Goal: Information Seeking & Learning: Learn about a topic

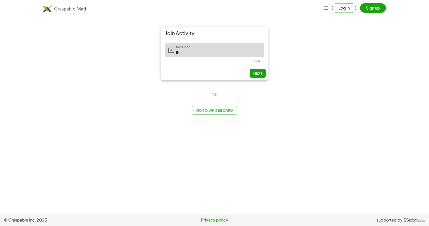
type input "*"
type input "*****"
type input "******"
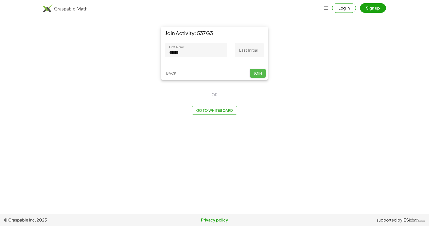
click at [260, 73] on span "Join" at bounding box center [258, 73] width 8 height 5
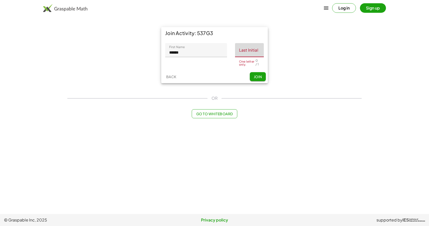
click at [251, 53] on input "Last Initial" at bounding box center [249, 50] width 29 height 14
type input "*"
click at [263, 77] on button "Join" at bounding box center [258, 76] width 16 height 9
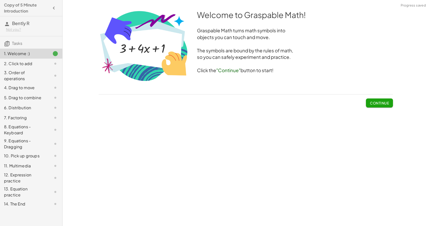
click at [382, 98] on button "Continue" at bounding box center [379, 102] width 27 height 9
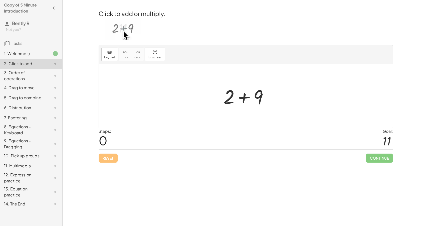
click at [245, 101] on div at bounding box center [247, 96] width 53 height 26
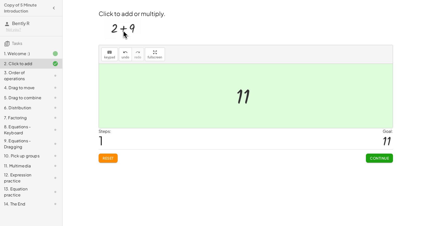
click at [380, 160] on span "Continue" at bounding box center [379, 158] width 19 height 5
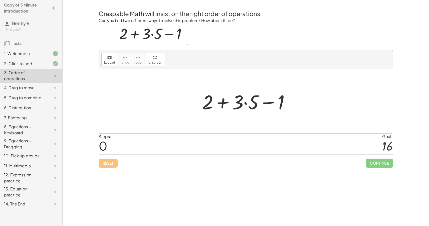
click at [246, 103] on div at bounding box center [248, 101] width 96 height 26
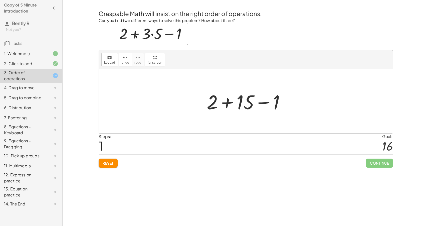
click at [227, 105] on div at bounding box center [247, 101] width 87 height 26
click at [245, 103] on div at bounding box center [248, 101] width 56 height 26
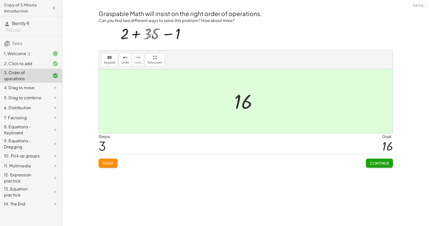
click at [380, 161] on span "Continue" at bounding box center [379, 163] width 19 height 5
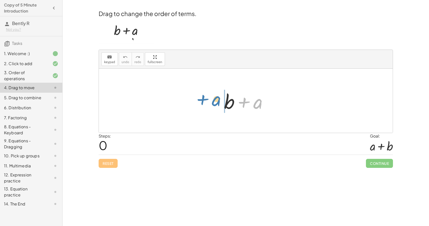
drag, startPoint x: 256, startPoint y: 106, endPoint x: 213, endPoint y: 103, distance: 42.5
click at [213, 103] on div "+ a + b + a" at bounding box center [246, 101] width 294 height 64
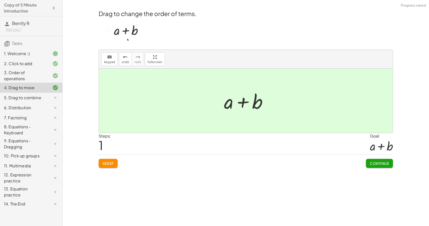
click at [376, 162] on span "Continue" at bounding box center [379, 163] width 19 height 5
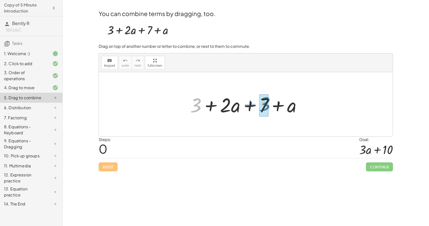
drag, startPoint x: 196, startPoint y: 109, endPoint x: 264, endPoint y: 106, distance: 67.9
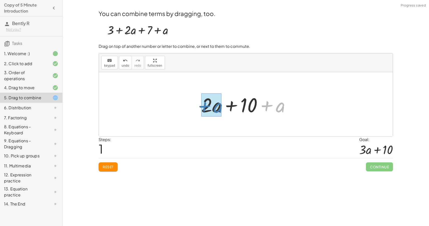
drag, startPoint x: 282, startPoint y: 107, endPoint x: 219, endPoint y: 108, distance: 62.6
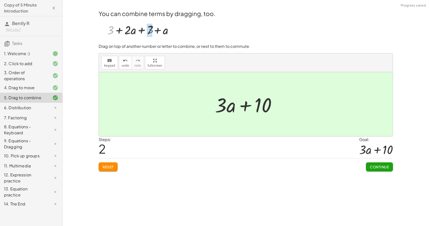
click at [388, 166] on span "Continue" at bounding box center [379, 167] width 19 height 5
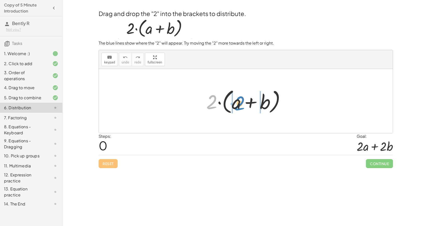
drag, startPoint x: 213, startPoint y: 104, endPoint x: 241, endPoint y: 105, distance: 27.8
click at [241, 105] on div at bounding box center [248, 101] width 88 height 29
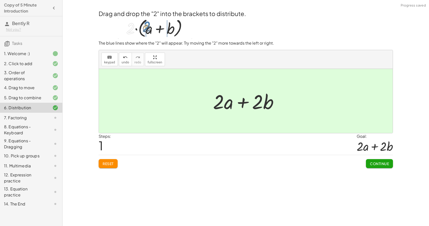
click at [383, 164] on span "Continue" at bounding box center [379, 163] width 19 height 5
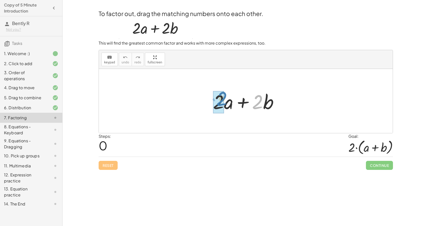
drag, startPoint x: 259, startPoint y: 106, endPoint x: 222, endPoint y: 103, distance: 36.7
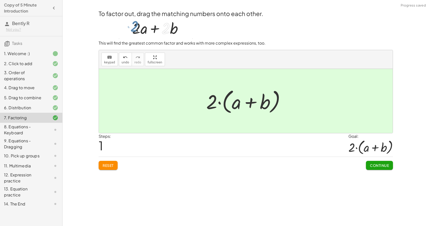
click at [385, 164] on span "Continue" at bounding box center [379, 165] width 19 height 5
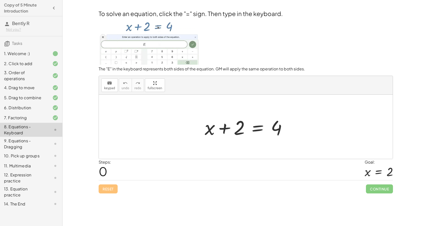
click at [259, 129] on div at bounding box center [247, 127] width 91 height 26
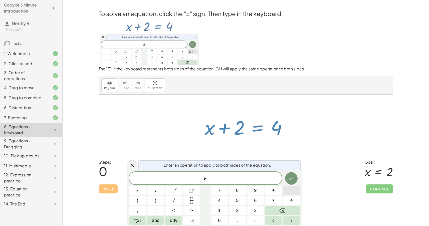
click at [291, 190] on span "–" at bounding box center [291, 190] width 3 height 7
click at [241, 212] on button "2" at bounding box center [237, 210] width 17 height 9
click at [291, 181] on icon "Done" at bounding box center [292, 178] width 6 height 6
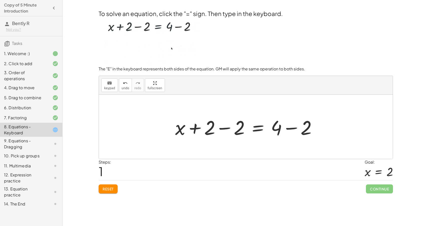
click at [226, 129] on div at bounding box center [248, 127] width 150 height 26
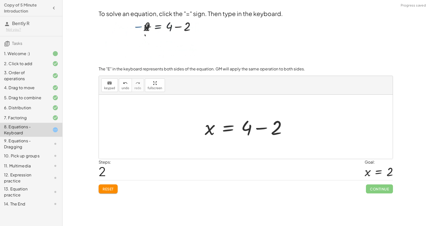
click at [268, 128] on div at bounding box center [247, 127] width 91 height 26
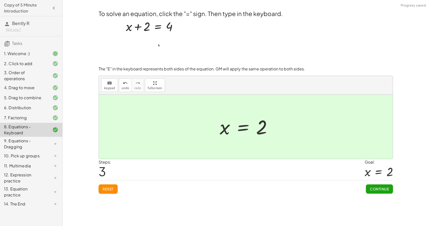
click at [380, 190] on span "Continue" at bounding box center [379, 189] width 19 height 5
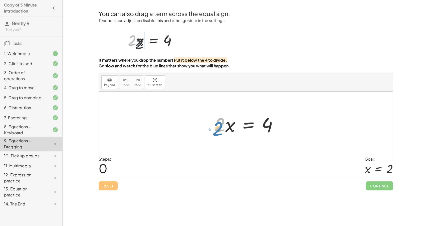
drag, startPoint x: 222, startPoint y: 131, endPoint x: 220, endPoint y: 135, distance: 4.5
click at [220, 135] on div at bounding box center [248, 124] width 72 height 26
drag, startPoint x: 216, startPoint y: 123, endPoint x: 219, endPoint y: 127, distance: 4.2
click at [219, 127] on div at bounding box center [248, 124] width 72 height 26
click at [216, 126] on div at bounding box center [248, 124] width 72 height 26
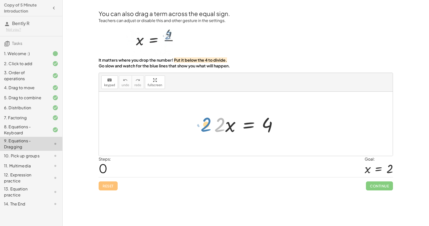
drag, startPoint x: 219, startPoint y: 127, endPoint x: 208, endPoint y: 128, distance: 11.0
drag, startPoint x: 228, startPoint y: 127, endPoint x: 230, endPoint y: 130, distance: 2.9
click at [230, 130] on div at bounding box center [248, 124] width 72 height 26
click at [264, 128] on div at bounding box center [248, 124] width 72 height 26
drag, startPoint x: 218, startPoint y: 125, endPoint x: 262, endPoint y: 147, distance: 49.3
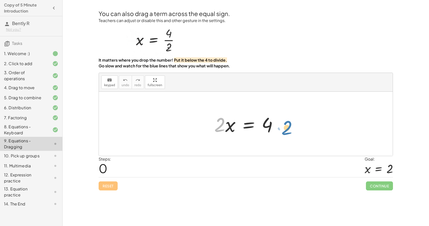
drag, startPoint x: 219, startPoint y: 128, endPoint x: 286, endPoint y: 131, distance: 67.2
click at [286, 131] on div "· 2 · 2 · x = 4" at bounding box center [246, 124] width 294 height 64
drag, startPoint x: 220, startPoint y: 130, endPoint x: 237, endPoint y: 132, distance: 17.5
click at [237, 132] on div at bounding box center [248, 124] width 72 height 26
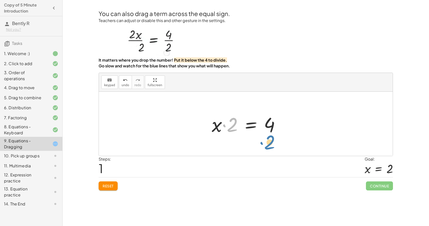
drag, startPoint x: 232, startPoint y: 125, endPoint x: 269, endPoint y: 143, distance: 41.0
drag, startPoint x: 230, startPoint y: 126, endPoint x: 210, endPoint y: 128, distance: 20.1
click at [210, 128] on div at bounding box center [247, 124] width 77 height 26
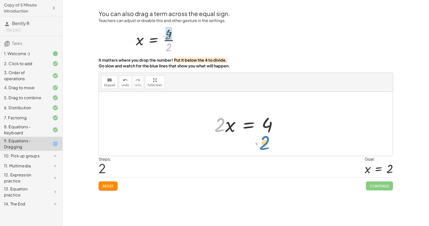
drag, startPoint x: 217, startPoint y: 127, endPoint x: 261, endPoint y: 145, distance: 48.3
click at [261, 145] on div "· 2 · x = 4 · x · 2 = 4 · 2 · 2 · x = 4" at bounding box center [246, 124] width 294 height 64
click at [251, 126] on div at bounding box center [248, 124] width 72 height 26
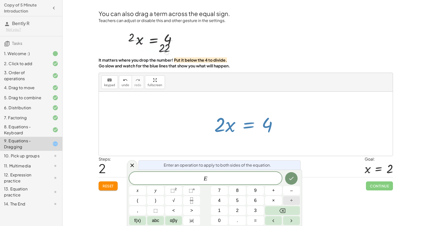
click at [293, 203] on span "÷" at bounding box center [292, 200] width 3 height 7
click at [242, 210] on button "2" at bounding box center [237, 210] width 17 height 9
click at [294, 181] on icon "Done" at bounding box center [292, 178] width 6 height 6
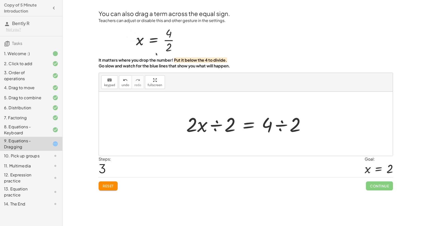
click at [280, 127] on div at bounding box center [248, 124] width 128 height 26
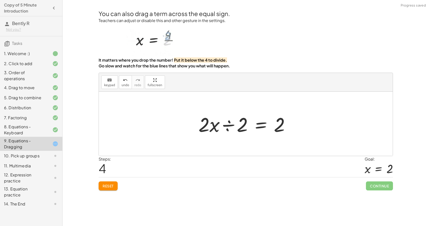
click at [217, 125] on div at bounding box center [246, 124] width 100 height 26
click at [227, 126] on div at bounding box center [248, 124] width 100 height 26
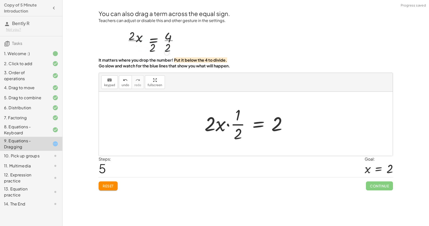
click at [227, 125] on div at bounding box center [248, 123] width 92 height 39
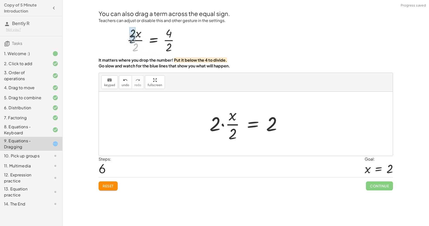
click at [223, 123] on div at bounding box center [247, 123] width 81 height 39
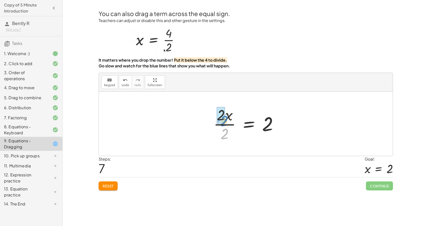
drag, startPoint x: 228, startPoint y: 133, endPoint x: 227, endPoint y: 120, distance: 12.8
click at [227, 120] on div at bounding box center [247, 123] width 73 height 39
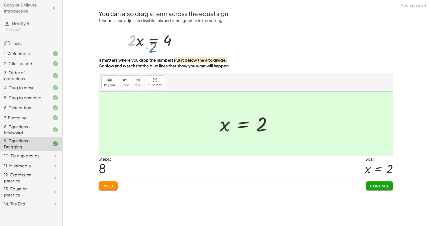
click at [380, 186] on span "Continue" at bounding box center [379, 186] width 19 height 5
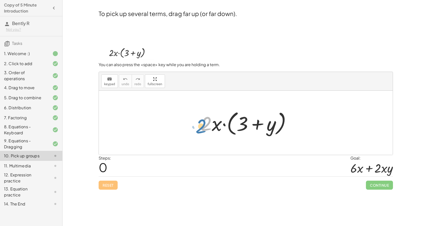
drag, startPoint x: 208, startPoint y: 123, endPoint x: 202, endPoint y: 125, distance: 7.1
click at [202, 125] on div at bounding box center [247, 123] width 99 height 29
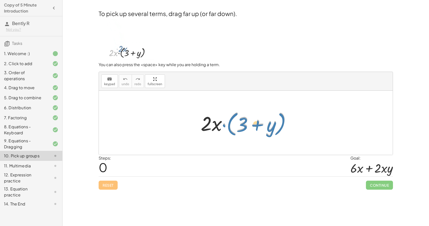
click at [224, 126] on div at bounding box center [247, 123] width 99 height 29
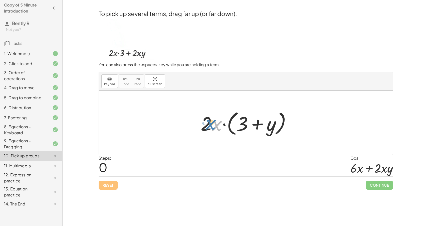
drag, startPoint x: 218, startPoint y: 125, endPoint x: 212, endPoint y: 124, distance: 5.7
click at [212, 124] on div at bounding box center [247, 123] width 99 height 29
drag, startPoint x: 213, startPoint y: 127, endPoint x: 251, endPoint y: 124, distance: 38.4
click at [251, 124] on div at bounding box center [247, 123] width 99 height 29
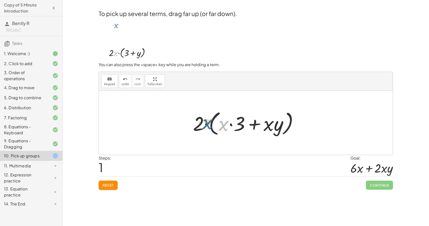
drag, startPoint x: 223, startPoint y: 129, endPoint x: 205, endPoint y: 127, distance: 18.4
click at [205, 127] on div at bounding box center [248, 123] width 114 height 29
drag, startPoint x: 192, startPoint y: 129, endPoint x: 230, endPoint y: 131, distance: 38.2
click at [230, 131] on div at bounding box center [248, 123] width 114 height 29
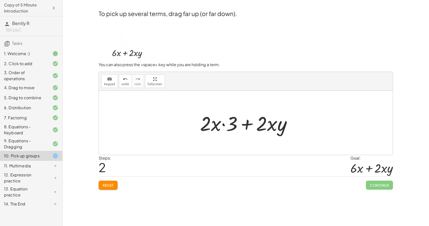
click at [224, 125] on div at bounding box center [248, 123] width 101 height 26
drag, startPoint x: 230, startPoint y: 121, endPoint x: 204, endPoint y: 120, distance: 25.8
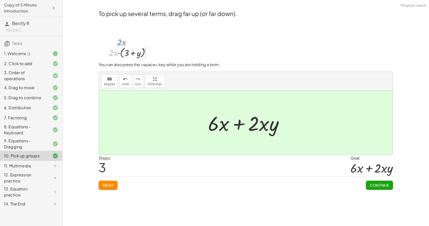
click at [380, 183] on span "Continue" at bounding box center [379, 185] width 19 height 5
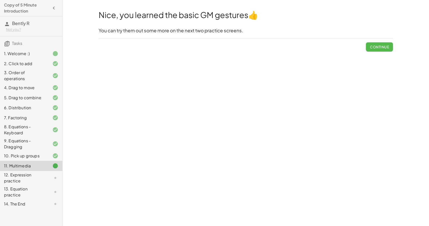
click at [385, 49] on button "Continue" at bounding box center [379, 46] width 27 height 9
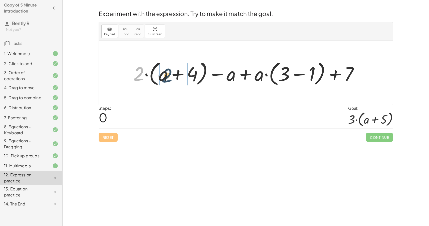
drag, startPoint x: 136, startPoint y: 72, endPoint x: 166, endPoint y: 74, distance: 29.6
click at [166, 74] on div at bounding box center [248, 73] width 234 height 29
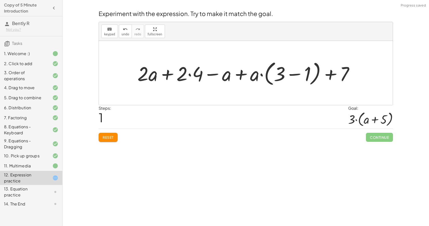
click at [190, 76] on div at bounding box center [248, 73] width 226 height 29
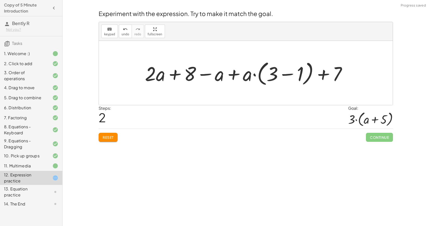
click at [208, 75] on div at bounding box center [248, 73] width 211 height 29
drag, startPoint x: 222, startPoint y: 77, endPoint x: 165, endPoint y: 78, distance: 56.6
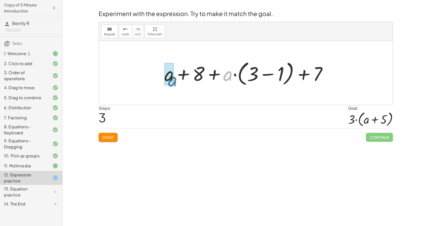
drag, startPoint x: 229, startPoint y: 77, endPoint x: 173, endPoint y: 82, distance: 56.1
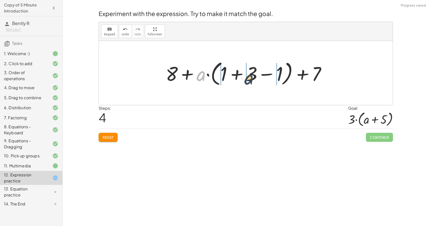
drag, startPoint x: 198, startPoint y: 78, endPoint x: 251, endPoint y: 82, distance: 53.0
click at [251, 82] on div at bounding box center [247, 73] width 169 height 29
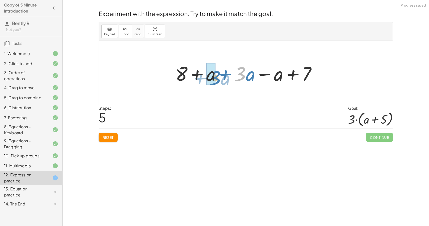
drag, startPoint x: 244, startPoint y: 78, endPoint x: 211, endPoint y: 82, distance: 32.9
click at [211, 82] on div at bounding box center [248, 73] width 150 height 26
drag, startPoint x: 279, startPoint y: 74, endPoint x: 221, endPoint y: 79, distance: 58.1
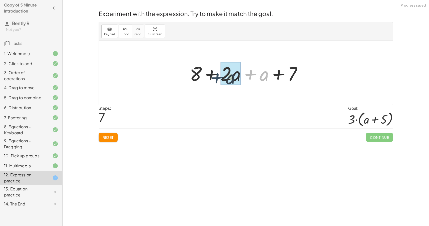
drag, startPoint x: 260, startPoint y: 80, endPoint x: 225, endPoint y: 83, distance: 34.4
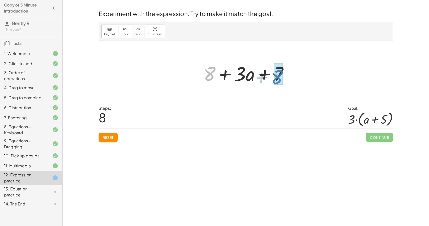
drag, startPoint x: 205, startPoint y: 77, endPoint x: 276, endPoint y: 81, distance: 71.0
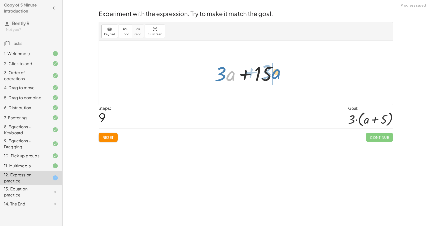
drag, startPoint x: 228, startPoint y: 74, endPoint x: 274, endPoint y: 72, distance: 46.2
click at [274, 72] on div at bounding box center [247, 73] width 71 height 26
click at [103, 139] on button "Reset" at bounding box center [108, 137] width 19 height 9
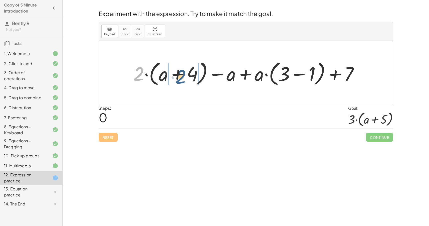
drag, startPoint x: 142, startPoint y: 74, endPoint x: 184, endPoint y: 77, distance: 42.2
click at [184, 77] on div at bounding box center [248, 73] width 234 height 29
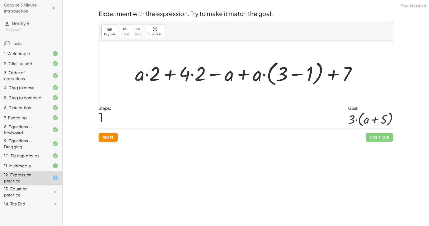
click at [193, 75] on div at bounding box center [248, 73] width 230 height 29
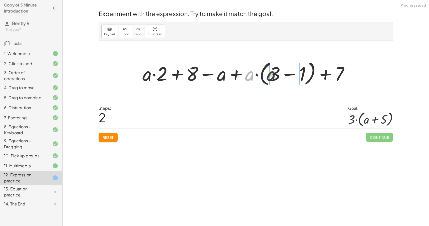
drag, startPoint x: 251, startPoint y: 80, endPoint x: 277, endPoint y: 80, distance: 26.1
click at [277, 80] on div at bounding box center [248, 73] width 216 height 29
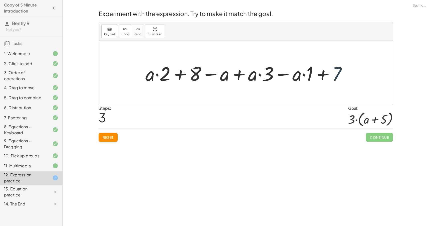
click at [331, 76] on div at bounding box center [248, 73] width 210 height 26
click at [322, 76] on div at bounding box center [248, 73] width 210 height 26
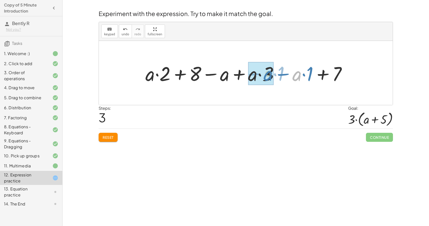
drag, startPoint x: 298, startPoint y: 79, endPoint x: 269, endPoint y: 78, distance: 29.6
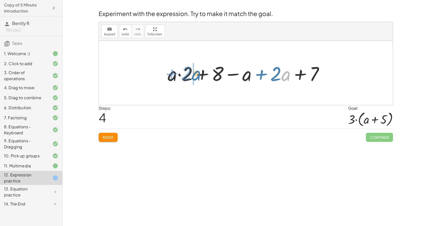
drag, startPoint x: 287, startPoint y: 76, endPoint x: 197, endPoint y: 76, distance: 90.0
click at [197, 76] on div at bounding box center [247, 73] width 165 height 26
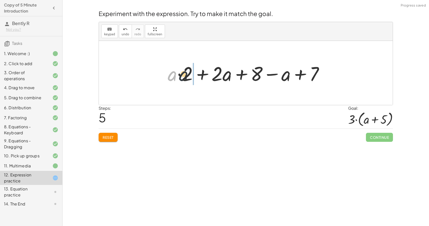
drag, startPoint x: 168, startPoint y: 80, endPoint x: 185, endPoint y: 80, distance: 17.3
click at [185, 80] on div at bounding box center [247, 73] width 165 height 26
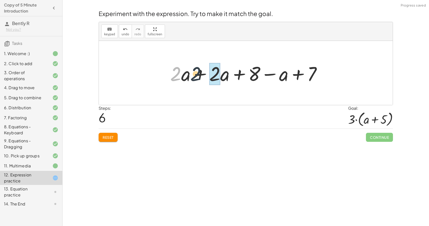
drag, startPoint x: 173, startPoint y: 77, endPoint x: 220, endPoint y: 76, distance: 46.9
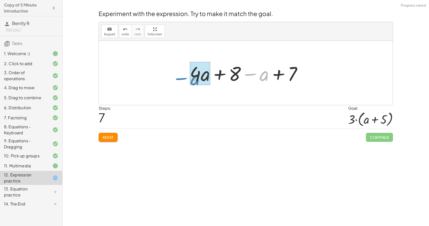
drag, startPoint x: 269, startPoint y: 75, endPoint x: 199, endPoint y: 79, distance: 69.3
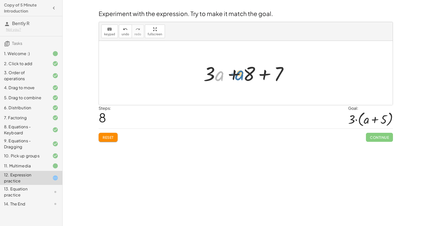
drag, startPoint x: 222, startPoint y: 78, endPoint x: 243, endPoint y: 77, distance: 21.3
click at [243, 77] on div at bounding box center [247, 73] width 93 height 26
click at [112, 137] on span "Reset" at bounding box center [108, 137] width 11 height 5
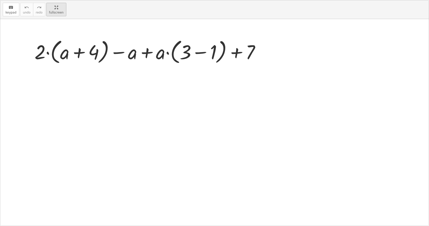
click at [151, 66] on div "keyboard keypad undo undo redo redo fullscreen + · 2 · ( + a + 4 ) − a + · a · …" at bounding box center [214, 113] width 429 height 226
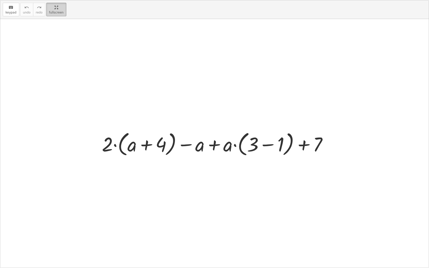
click at [57, 0] on html "Copy of 5 Minute Introduction Bently R Not you? Tasks 1. Welcome :) 2. Click to…" at bounding box center [214, 134] width 429 height 268
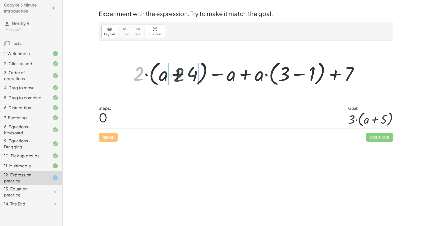
drag, startPoint x: 137, startPoint y: 78, endPoint x: 179, endPoint y: 78, distance: 41.8
click at [179, 78] on div at bounding box center [248, 73] width 234 height 29
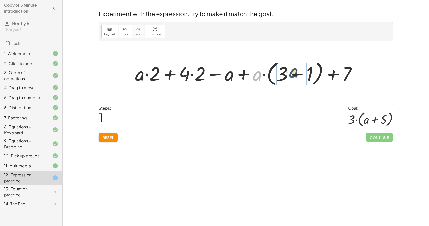
drag, startPoint x: 260, startPoint y: 80, endPoint x: 298, endPoint y: 77, distance: 37.7
click at [298, 77] on div at bounding box center [248, 73] width 230 height 29
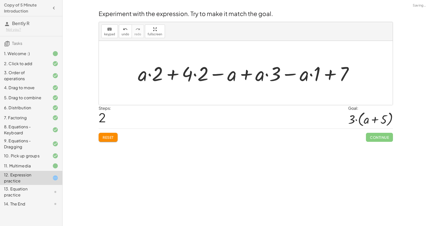
click at [195, 74] on div at bounding box center [248, 73] width 225 height 26
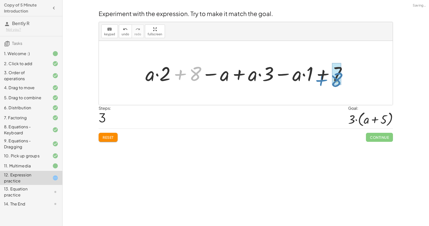
drag, startPoint x: 195, startPoint y: 74, endPoint x: 338, endPoint y: 80, distance: 142.5
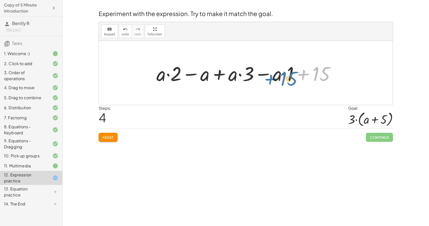
drag, startPoint x: 325, startPoint y: 76, endPoint x: 293, endPoint y: 80, distance: 32.8
click at [293, 80] on div at bounding box center [248, 73] width 188 height 26
click at [301, 76] on div at bounding box center [248, 73] width 188 height 26
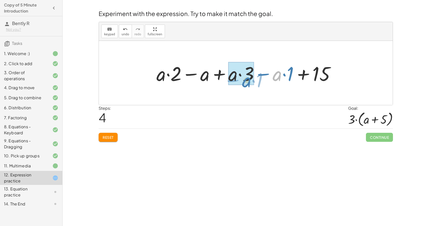
drag, startPoint x: 280, startPoint y: 78, endPoint x: 248, endPoint y: 83, distance: 32.8
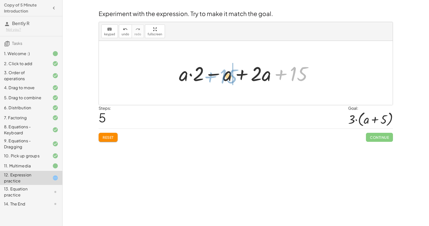
drag, startPoint x: 300, startPoint y: 72, endPoint x: 230, endPoint y: 74, distance: 70.2
click at [230, 74] on div at bounding box center [248, 73] width 143 height 26
click at [107, 138] on span "Reset" at bounding box center [108, 137] width 11 height 5
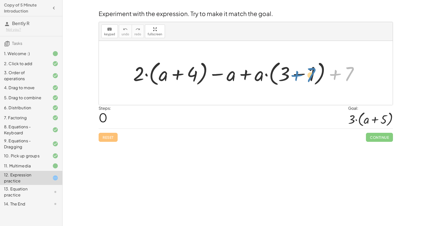
drag, startPoint x: 347, startPoint y: 71, endPoint x: 308, endPoint y: 72, distance: 38.9
click at [308, 72] on div at bounding box center [248, 73] width 234 height 29
drag, startPoint x: 191, startPoint y: 74, endPoint x: 310, endPoint y: 73, distance: 119.5
click at [310, 73] on div at bounding box center [248, 73] width 234 height 29
drag, startPoint x: 188, startPoint y: 76, endPoint x: 343, endPoint y: 75, distance: 155.1
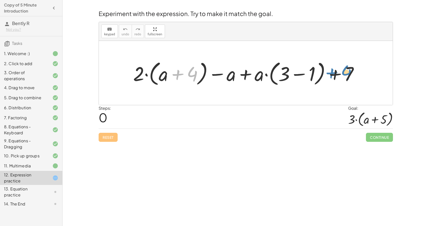
click at [343, 75] on div at bounding box center [248, 73] width 234 height 29
drag, startPoint x: 141, startPoint y: 75, endPoint x: 172, endPoint y: 77, distance: 31.1
click at [172, 77] on div at bounding box center [248, 73] width 234 height 29
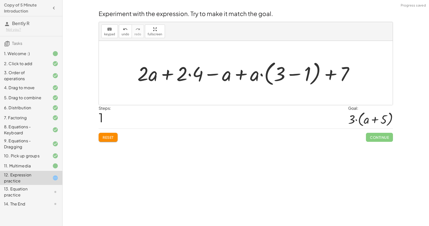
click at [183, 74] on div at bounding box center [248, 73] width 226 height 29
drag, startPoint x: 253, startPoint y: 80, endPoint x: 302, endPoint y: 76, distance: 49.3
click at [302, 76] on div at bounding box center [248, 73] width 226 height 29
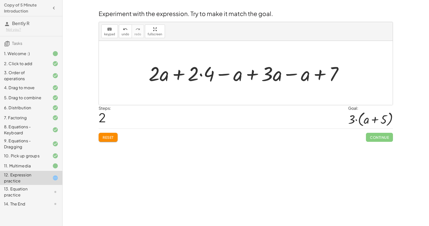
click at [120, 137] on div "Reset Continue" at bounding box center [246, 135] width 295 height 13
click at [105, 142] on div "Reset Continue" at bounding box center [246, 135] width 295 height 13
click at [106, 135] on span "Reset" at bounding box center [108, 137] width 11 height 5
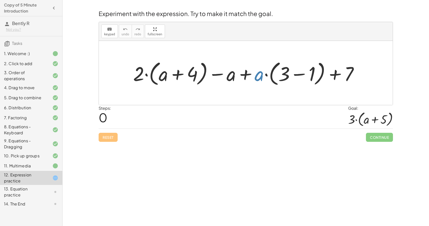
click at [259, 75] on div at bounding box center [248, 73] width 234 height 29
drag, startPoint x: 259, startPoint y: 75, endPoint x: 279, endPoint y: 74, distance: 19.6
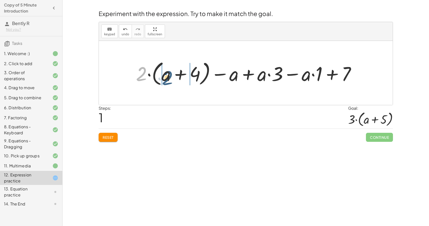
drag, startPoint x: 142, startPoint y: 72, endPoint x: 168, endPoint y: 75, distance: 26.3
click at [168, 75] on div at bounding box center [248, 73] width 229 height 29
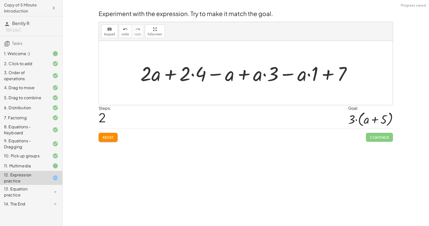
click at [191, 75] on div at bounding box center [248, 73] width 220 height 26
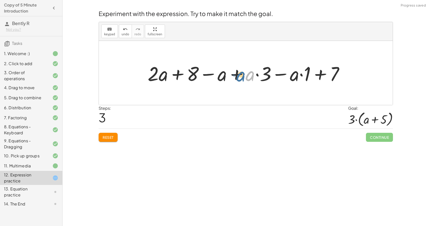
click at [249, 76] on div at bounding box center [247, 73] width 205 height 26
click at [238, 74] on div at bounding box center [247, 73] width 205 height 26
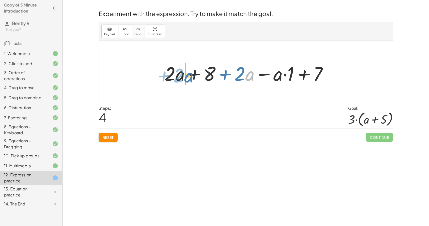
drag, startPoint x: 249, startPoint y: 72, endPoint x: 186, endPoint y: 72, distance: 63.4
click at [186, 72] on div at bounding box center [248, 73] width 172 height 26
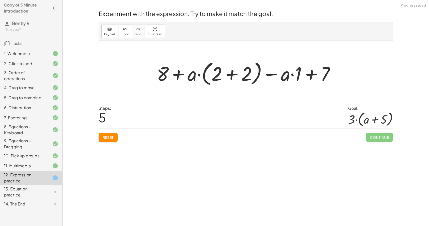
click at [124, 40] on div "keyboard keypad undo [PERSON_NAME] redo fullscreen" at bounding box center [246, 31] width 294 height 19
click at [123, 33] on span "undo" at bounding box center [126, 35] width 8 height 4
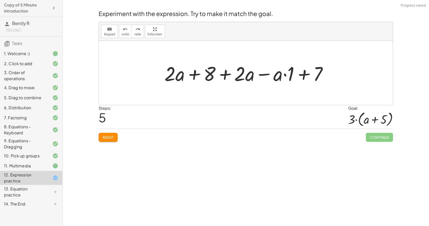
click at [283, 76] on div at bounding box center [248, 73] width 172 height 26
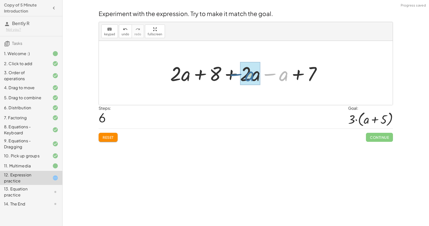
drag, startPoint x: 283, startPoint y: 76, endPoint x: 249, endPoint y: 76, distance: 34.1
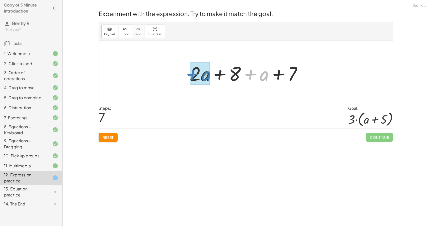
drag, startPoint x: 265, startPoint y: 76, endPoint x: 206, endPoint y: 76, distance: 58.9
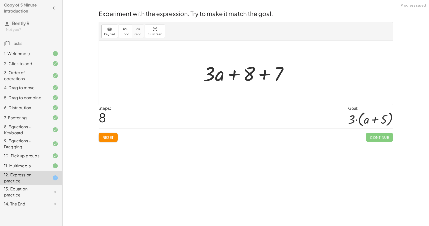
click at [269, 76] on div at bounding box center [247, 73] width 93 height 26
drag, startPoint x: 222, startPoint y: 78, endPoint x: 213, endPoint y: 78, distance: 8.3
click at [213, 78] on div at bounding box center [247, 73] width 71 height 26
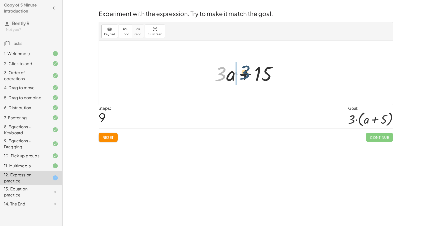
drag, startPoint x: 216, startPoint y: 77, endPoint x: 240, endPoint y: 76, distance: 24.1
click at [240, 76] on div at bounding box center [247, 73] width 71 height 26
drag, startPoint x: 233, startPoint y: 74, endPoint x: 214, endPoint y: 78, distance: 18.7
click at [214, 78] on div at bounding box center [248, 73] width 76 height 26
click at [241, 72] on div at bounding box center [247, 73] width 71 height 26
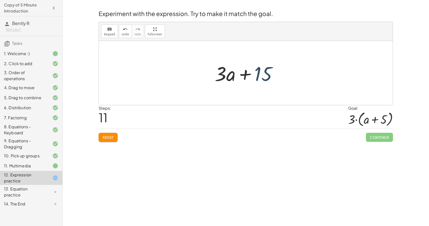
click at [258, 73] on div at bounding box center [247, 73] width 71 height 26
drag, startPoint x: 220, startPoint y: 71, endPoint x: 255, endPoint y: 66, distance: 34.9
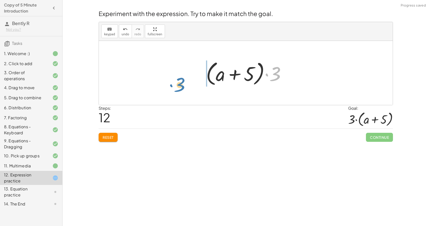
drag, startPoint x: 276, startPoint y: 72, endPoint x: 182, endPoint y: 80, distance: 93.6
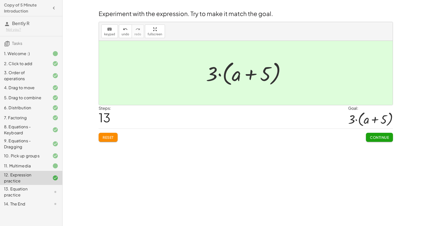
click at [367, 135] on button "Continue" at bounding box center [379, 137] width 27 height 9
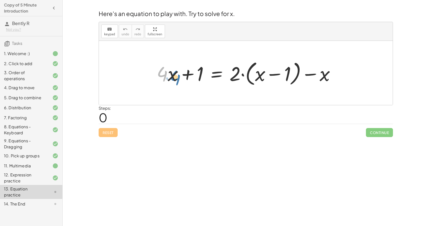
drag, startPoint x: 162, startPoint y: 77, endPoint x: 165, endPoint y: 81, distance: 5.4
click at [165, 81] on div at bounding box center [247, 73] width 187 height 29
drag, startPoint x: 235, startPoint y: 78, endPoint x: 302, endPoint y: 83, distance: 67.6
click at [302, 83] on div at bounding box center [247, 73] width 187 height 29
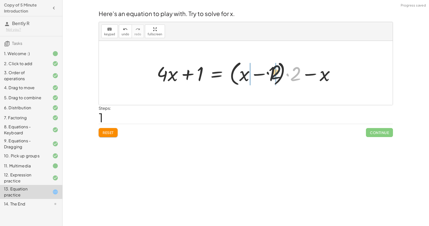
drag, startPoint x: 296, startPoint y: 79, endPoint x: 268, endPoint y: 77, distance: 28.4
click at [268, 77] on div at bounding box center [247, 73] width 187 height 29
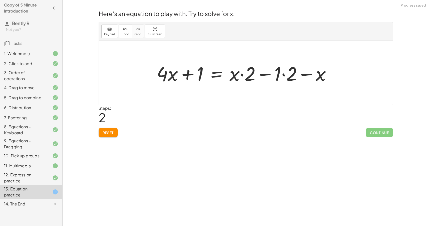
click at [284, 75] on div at bounding box center [245, 73] width 183 height 26
click at [243, 75] on div at bounding box center [240, 73] width 172 height 26
drag, startPoint x: 246, startPoint y: 80, endPoint x: 227, endPoint y: 82, distance: 19.0
click at [227, 82] on div at bounding box center [240, 73] width 172 height 26
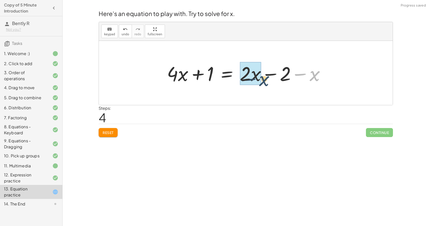
drag, startPoint x: 313, startPoint y: 77, endPoint x: 255, endPoint y: 81, distance: 58.7
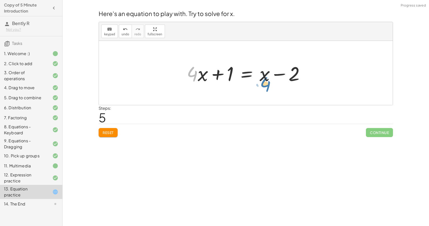
drag, startPoint x: 190, startPoint y: 74, endPoint x: 264, endPoint y: 85, distance: 73.9
click at [264, 85] on div at bounding box center [247, 73] width 127 height 26
click at [230, 75] on div at bounding box center [247, 73] width 127 height 26
drag, startPoint x: 298, startPoint y: 77, endPoint x: 294, endPoint y: 83, distance: 7.4
click at [294, 83] on div at bounding box center [247, 73] width 127 height 26
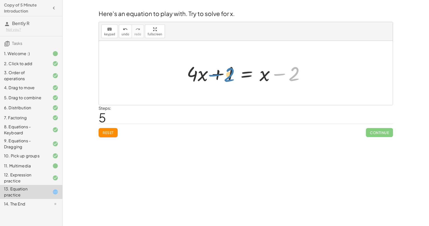
drag, startPoint x: 294, startPoint y: 76, endPoint x: 230, endPoint y: 77, distance: 64.7
click at [230, 77] on div at bounding box center [247, 73] width 127 height 26
drag, startPoint x: 194, startPoint y: 77, endPoint x: 318, endPoint y: 78, distance: 123.8
click at [229, 77] on div at bounding box center [247, 73] width 127 height 26
click at [219, 76] on div at bounding box center [247, 73] width 127 height 26
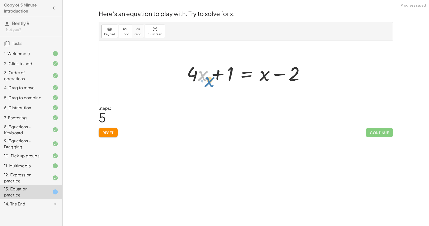
drag, startPoint x: 205, startPoint y: 76, endPoint x: 211, endPoint y: 80, distance: 7.0
click at [211, 80] on div at bounding box center [247, 73] width 127 height 26
drag, startPoint x: 189, startPoint y: 73, endPoint x: 266, endPoint y: 90, distance: 78.4
click at [111, 33] on span "keypad" at bounding box center [109, 35] width 11 height 4
click at [108, 33] on span "keypad" at bounding box center [109, 35] width 11 height 4
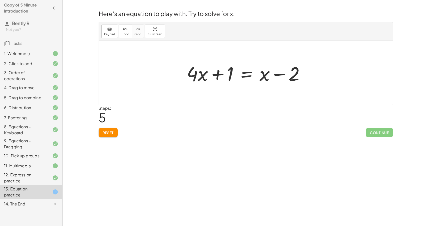
click at [232, 73] on div at bounding box center [247, 73] width 127 height 26
click at [246, 74] on div at bounding box center [247, 73] width 127 height 26
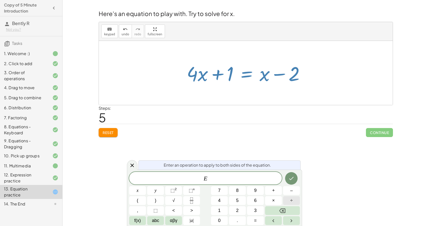
click at [290, 201] on button "÷" at bounding box center [291, 200] width 17 height 9
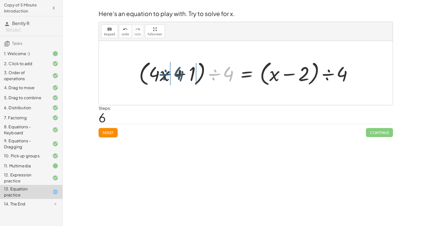
drag, startPoint x: 215, startPoint y: 76, endPoint x: 165, endPoint y: 76, distance: 50.6
click at [165, 76] on div at bounding box center [248, 73] width 223 height 29
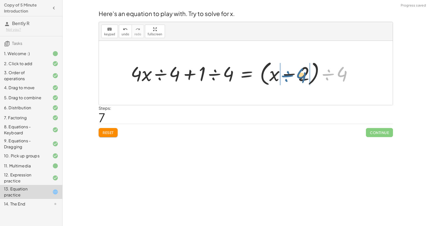
drag, startPoint x: 333, startPoint y: 69, endPoint x: 292, endPoint y: 70, distance: 41.6
click at [292, 70] on div at bounding box center [243, 73] width 231 height 29
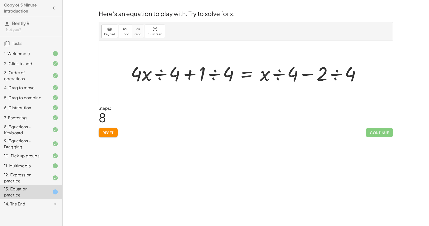
click at [113, 133] on span "Reset" at bounding box center [108, 132] width 11 height 5
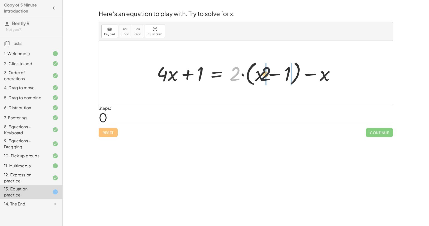
drag, startPoint x: 237, startPoint y: 78, endPoint x: 286, endPoint y: 80, distance: 49.9
click at [286, 80] on div at bounding box center [247, 73] width 187 height 29
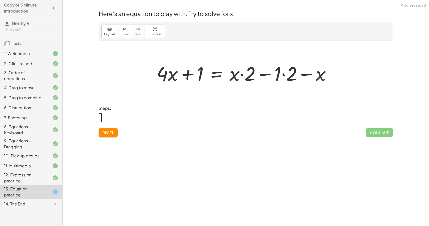
click at [316, 75] on div at bounding box center [245, 73] width 183 height 26
click at [284, 74] on div at bounding box center [245, 73] width 183 height 26
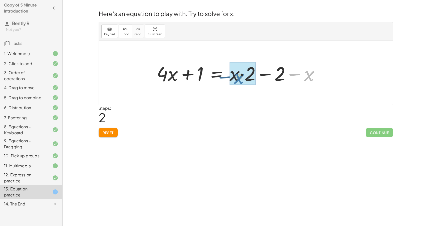
drag, startPoint x: 309, startPoint y: 74, endPoint x: 236, endPoint y: 76, distance: 72.7
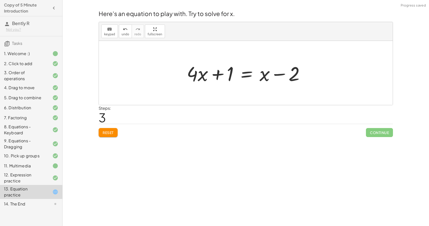
click at [279, 74] on div at bounding box center [247, 73] width 127 height 26
drag, startPoint x: 279, startPoint y: 74, endPoint x: 214, endPoint y: 95, distance: 67.8
click at [214, 95] on div "+ · 4 · x + 1 = + · 2 · ( + x − 1 ) − x + · 4 · x + 1 = + · x · 2 − · 1 · 2 − x…" at bounding box center [246, 73] width 294 height 64
drag, startPoint x: 213, startPoint y: 76, endPoint x: 275, endPoint y: 85, distance: 62.3
click at [275, 85] on div at bounding box center [247, 73] width 127 height 26
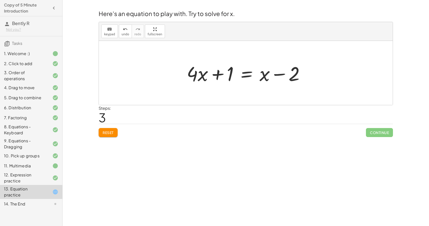
click at [117, 133] on button "Reset" at bounding box center [108, 132] width 19 height 9
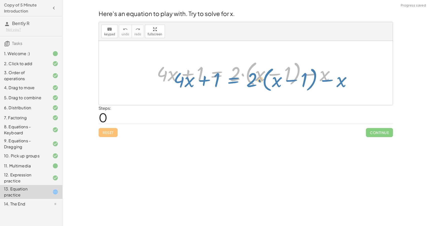
drag, startPoint x: 229, startPoint y: 77, endPoint x: 246, endPoint y: 82, distance: 17.8
click at [246, 82] on div at bounding box center [247, 73] width 187 height 29
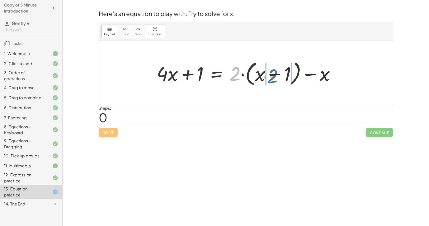
drag, startPoint x: 236, startPoint y: 79, endPoint x: 275, endPoint y: 81, distance: 39.9
click at [275, 81] on div at bounding box center [247, 73] width 187 height 29
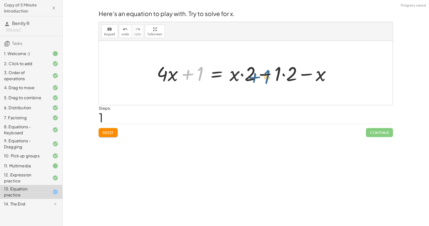
drag, startPoint x: 201, startPoint y: 74, endPoint x: 268, endPoint y: 77, distance: 67.2
click at [268, 77] on div at bounding box center [245, 73] width 183 height 26
drag, startPoint x: 200, startPoint y: 76, endPoint x: 288, endPoint y: 79, distance: 88.0
click at [288, 79] on div at bounding box center [245, 73] width 183 height 26
click at [285, 75] on div at bounding box center [245, 73] width 183 height 26
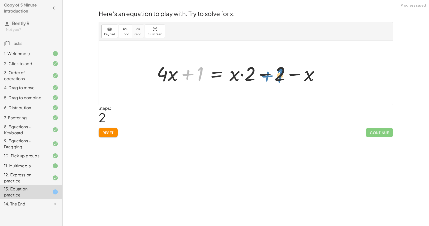
drag, startPoint x: 201, startPoint y: 75, endPoint x: 282, endPoint y: 77, distance: 81.0
click at [282, 77] on div at bounding box center [240, 73] width 172 height 26
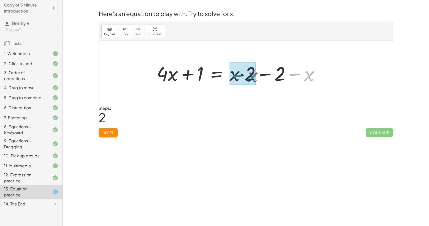
drag, startPoint x: 296, startPoint y: 73, endPoint x: 238, endPoint y: 74, distance: 58.6
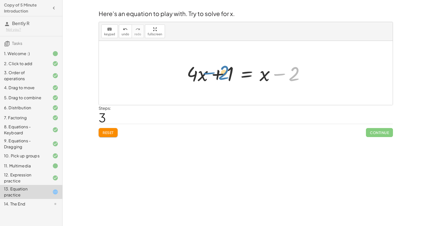
drag, startPoint x: 282, startPoint y: 75, endPoint x: 211, endPoint y: 75, distance: 71.4
click at [211, 75] on div at bounding box center [247, 73] width 127 height 26
drag, startPoint x: 229, startPoint y: 79, endPoint x: 297, endPoint y: 77, distance: 68.2
click at [297, 77] on div at bounding box center [247, 73] width 127 height 26
click at [250, 75] on div at bounding box center [247, 73] width 127 height 26
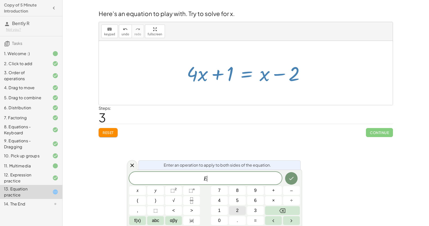
click at [242, 212] on button "2" at bounding box center [237, 210] width 17 height 9
click at [292, 207] on button "Backspace" at bounding box center [282, 210] width 35 height 9
click at [295, 194] on button "–" at bounding box center [291, 190] width 17 height 9
click at [226, 212] on button "1" at bounding box center [219, 210] width 17 height 9
click at [291, 183] on button "Done" at bounding box center [291, 178] width 13 height 13
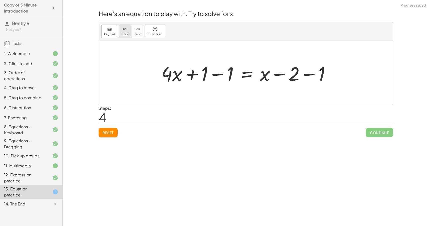
click at [126, 35] on span "undo" at bounding box center [126, 35] width 8 height 4
click at [275, 75] on div at bounding box center [247, 73] width 127 height 26
click at [246, 77] on div at bounding box center [247, 73] width 127 height 26
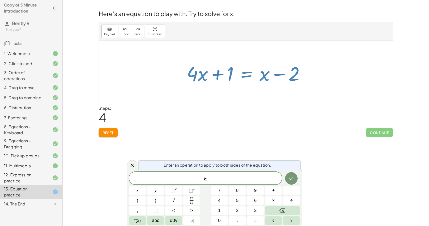
click at [246, 77] on div at bounding box center [247, 73] width 127 height 26
click at [132, 164] on icon at bounding box center [132, 165] width 6 height 6
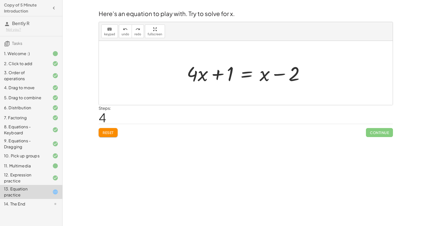
click at [57, 167] on icon at bounding box center [55, 166] width 6 height 6
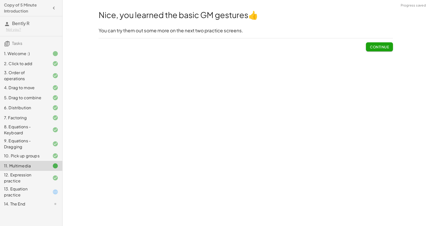
click at [378, 44] on button "Continue" at bounding box center [379, 46] width 27 height 9
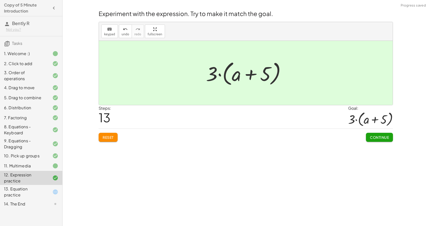
click at [38, 193] on div "13. Equation practice" at bounding box center [31, 192] width 62 height 14
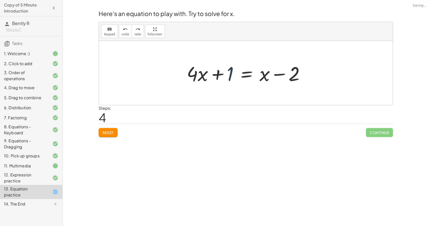
drag, startPoint x: 229, startPoint y: 75, endPoint x: 227, endPoint y: 75, distance: 2.8
click at [227, 75] on div at bounding box center [247, 73] width 127 height 26
click at [218, 76] on div at bounding box center [247, 73] width 127 height 26
click at [278, 74] on div at bounding box center [247, 73] width 127 height 26
